Goal: Check status

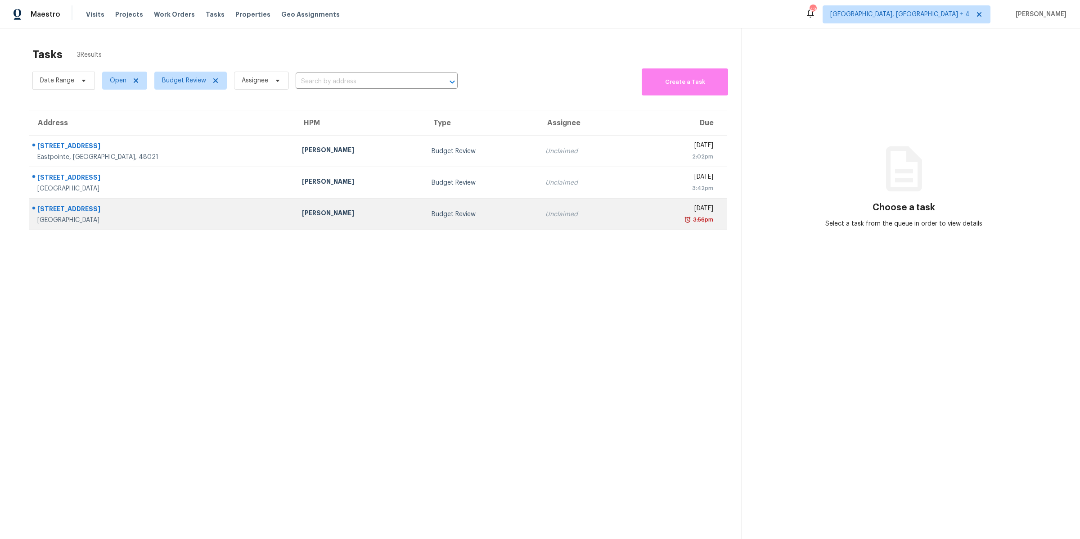
click at [629, 229] on td "[DATE] 3:56pm" at bounding box center [678, 213] width 98 height 31
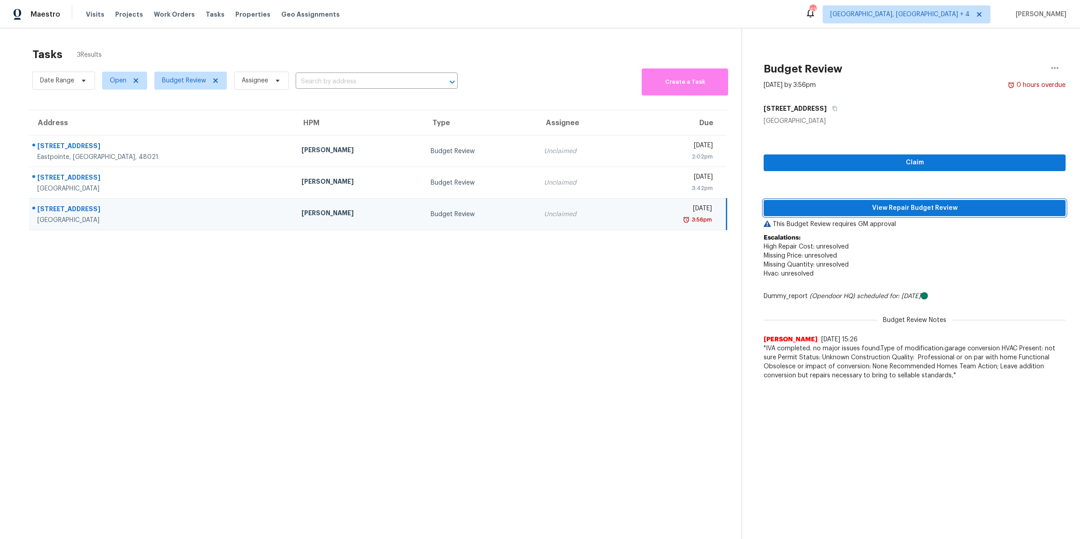
click at [886, 208] on span "View Repair Budget Review" at bounding box center [914, 207] width 287 height 11
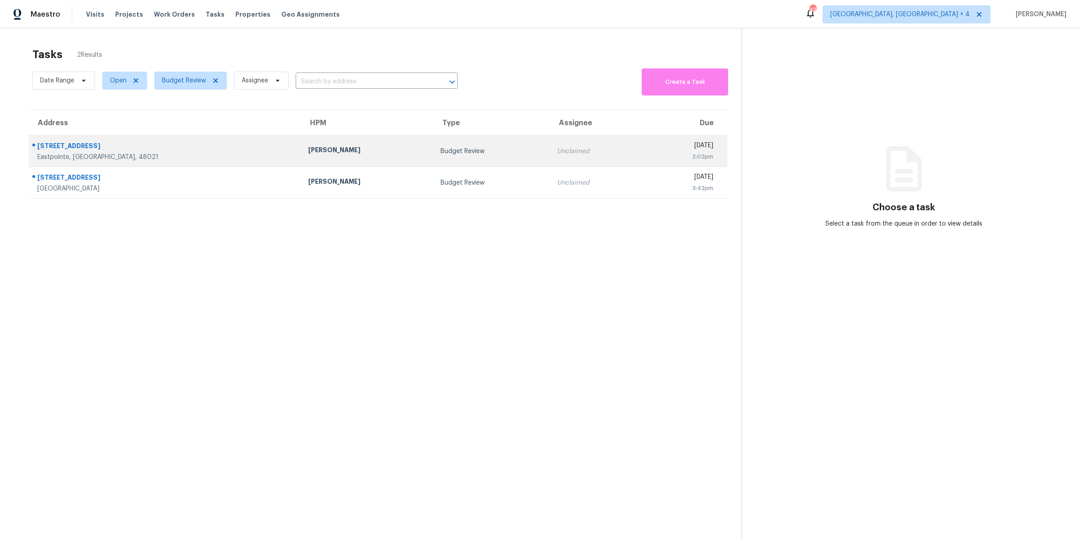
click at [550, 157] on td "Unclaimed" at bounding box center [596, 150] width 93 height 31
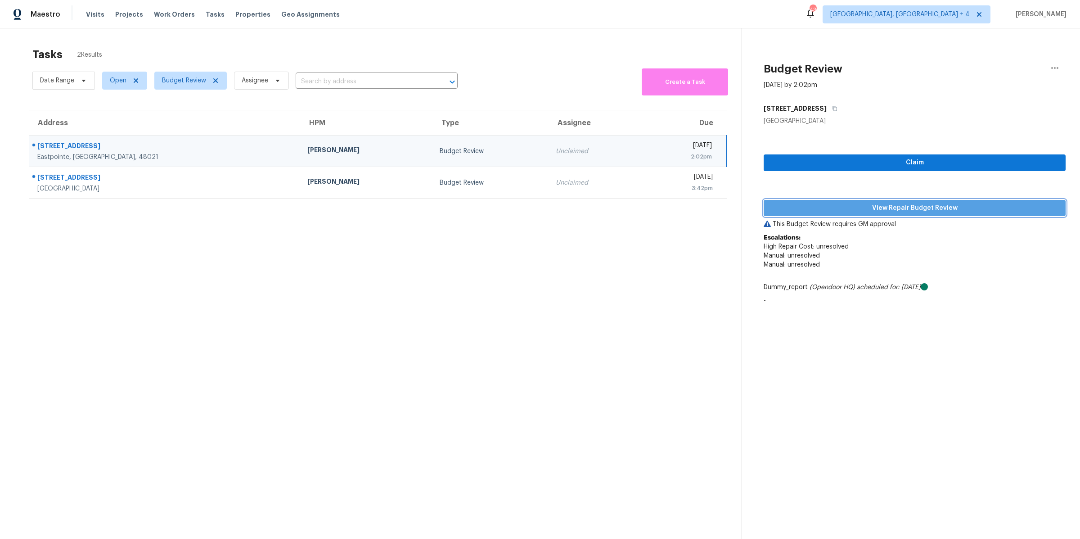
click at [852, 208] on span "View Repair Budget Review" at bounding box center [914, 207] width 287 height 11
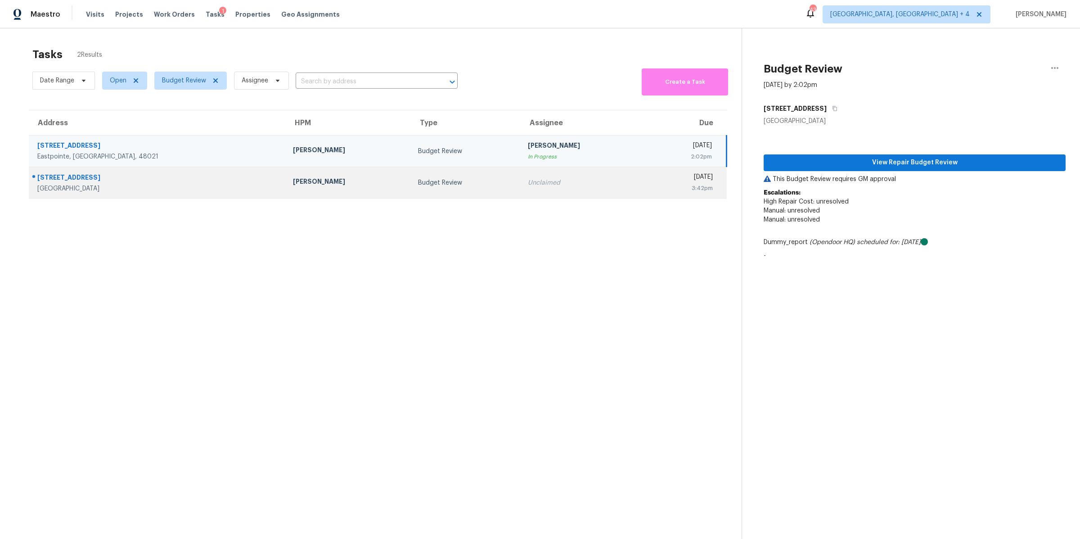
click at [653, 180] on div "[DATE]" at bounding box center [682, 177] width 59 height 11
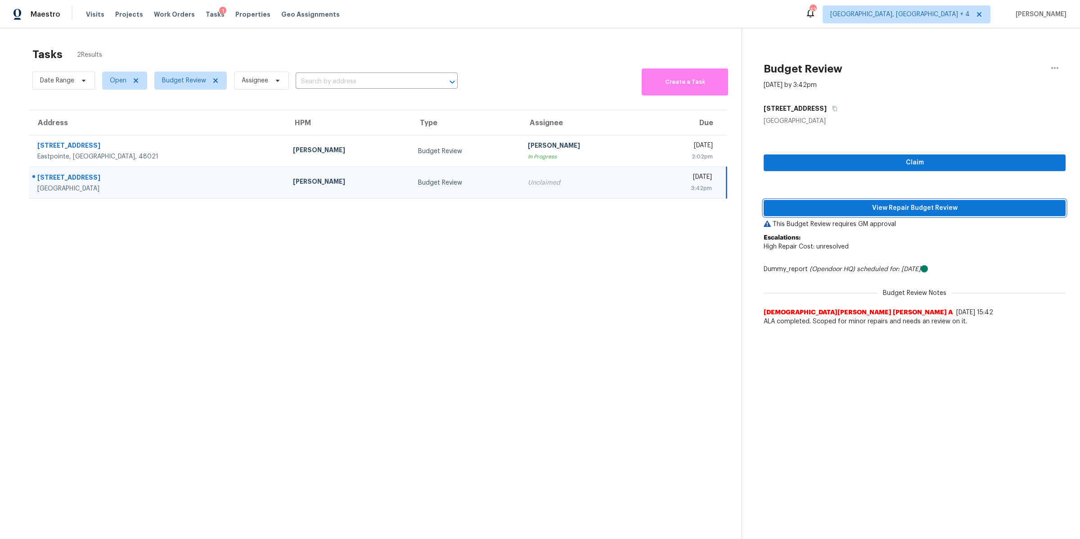
click at [790, 204] on span "View Repair Budget Review" at bounding box center [914, 207] width 287 height 11
